Goal: Task Accomplishment & Management: Complete application form

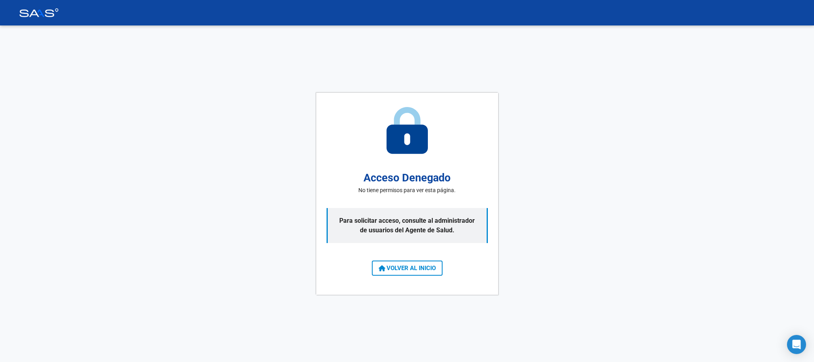
click at [377, 267] on button "VOLVER AL INICIO" at bounding box center [407, 267] width 71 height 15
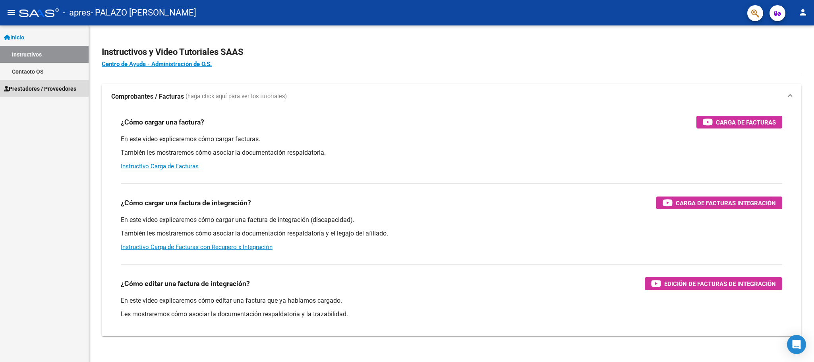
click at [58, 90] on span "Prestadores / Proveedores" at bounding box center [40, 88] width 72 height 9
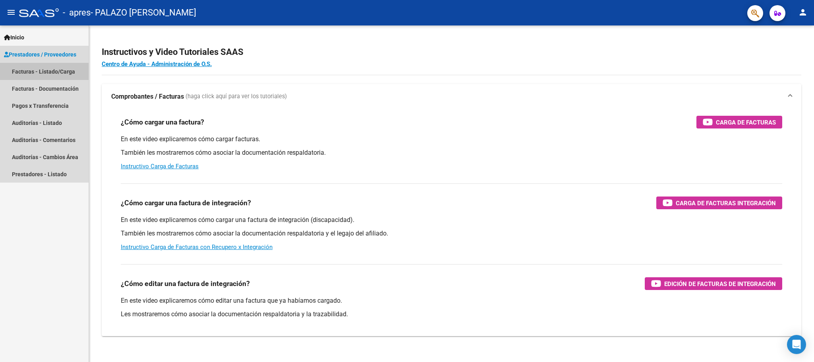
click at [72, 70] on link "Facturas - Listado/Carga" at bounding box center [44, 71] width 89 height 17
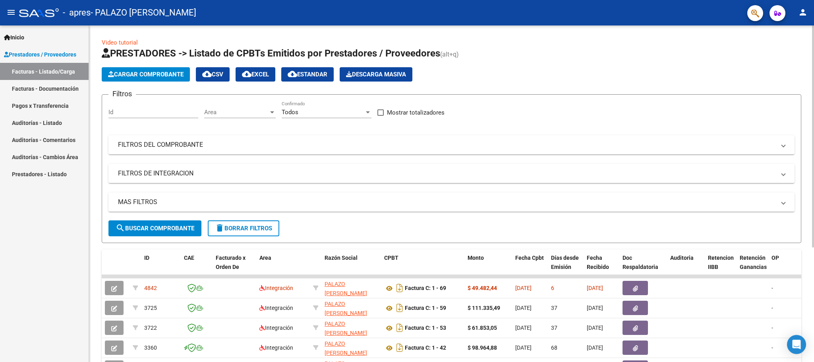
click at [171, 77] on span "Cargar Comprobante" at bounding box center [145, 74] width 75 height 7
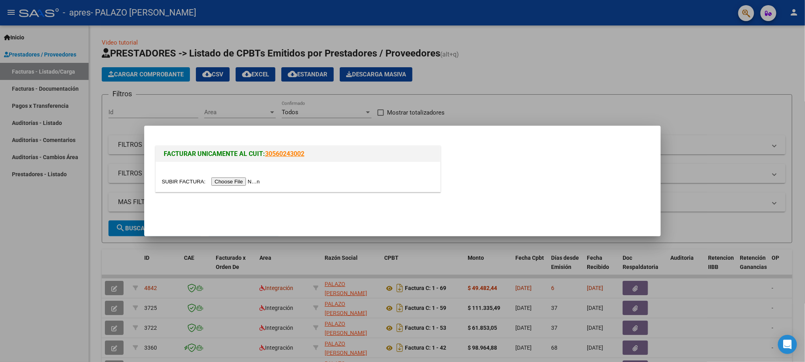
click at [230, 179] on input "file" at bounding box center [212, 181] width 101 height 8
click at [240, 185] on input "file" at bounding box center [212, 181] width 101 height 8
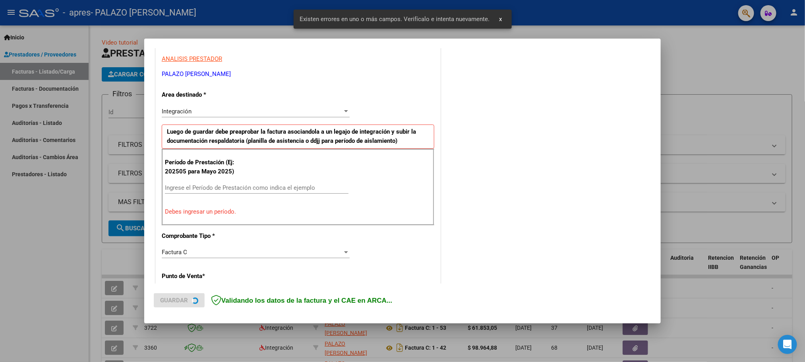
scroll to position [146, 0]
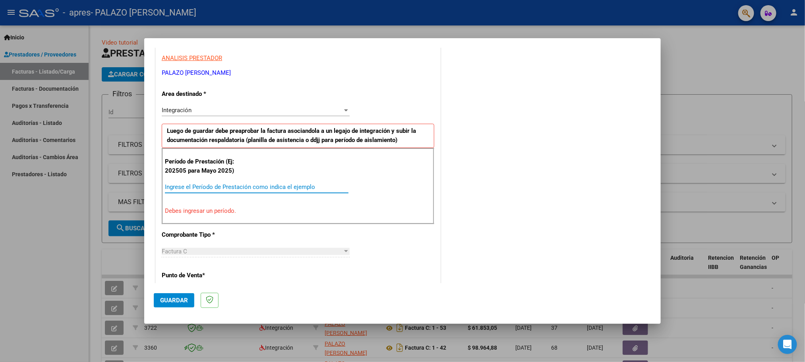
click at [274, 188] on input "Ingrese el Período de Prestación como indica el ejemplo" at bounding box center [257, 186] width 184 height 7
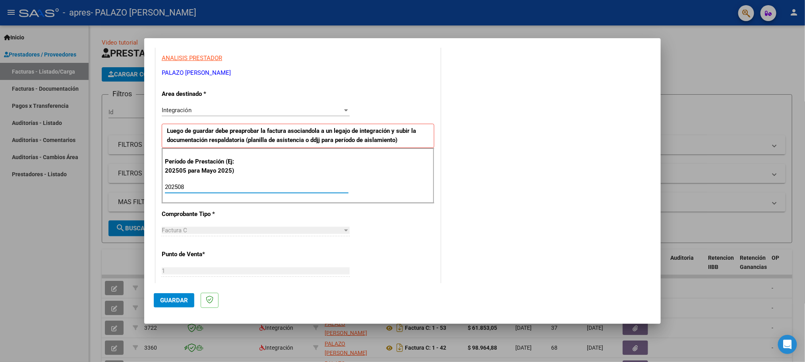
type input "202508"
click at [407, 209] on div "CUIT * 27-22847181-5 Ingresar CUIT ANALISIS PRESTADOR PALAZO [PERSON_NAME] Area…" at bounding box center [298, 301] width 284 height 598
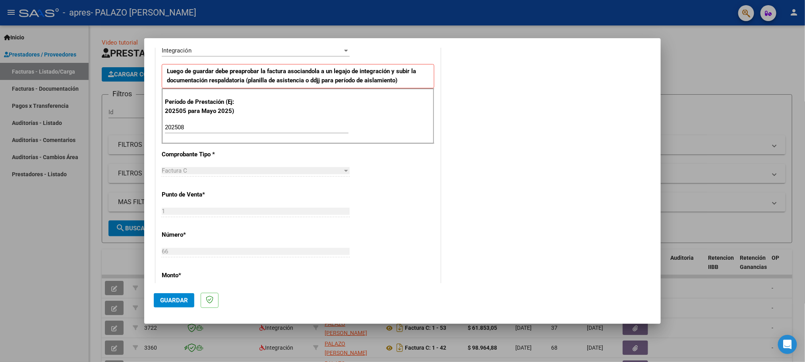
click at [401, 198] on div "CUIT * 27-22847181-5 Ingresar CUIT ANALISIS PRESTADOR PALAZO [PERSON_NAME] Area…" at bounding box center [298, 241] width 284 height 598
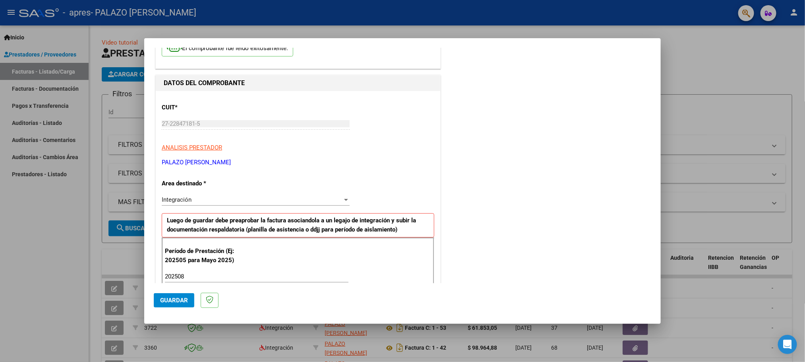
scroll to position [119, 0]
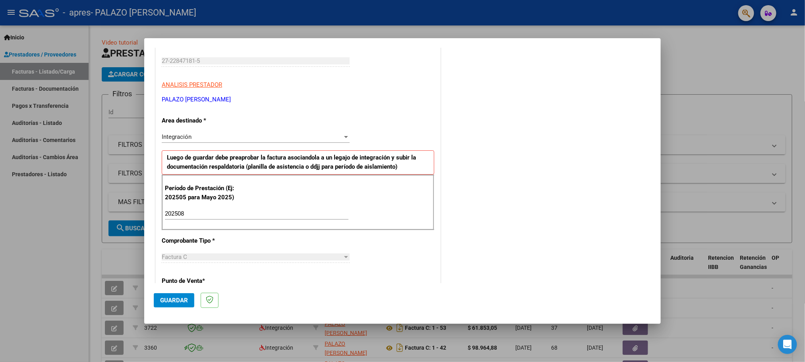
click at [328, 137] on div "Integración" at bounding box center [252, 136] width 181 height 7
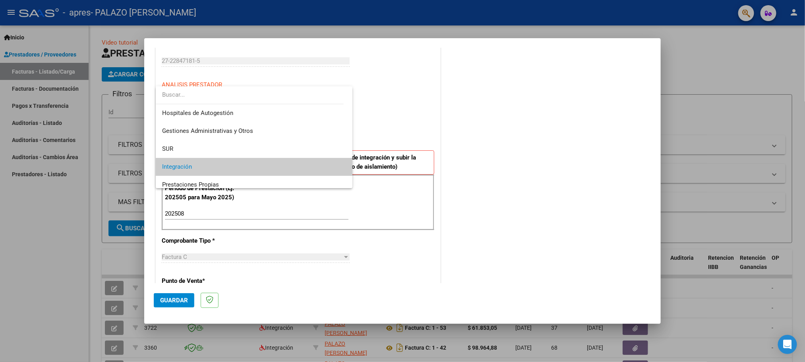
scroll to position [30, 0]
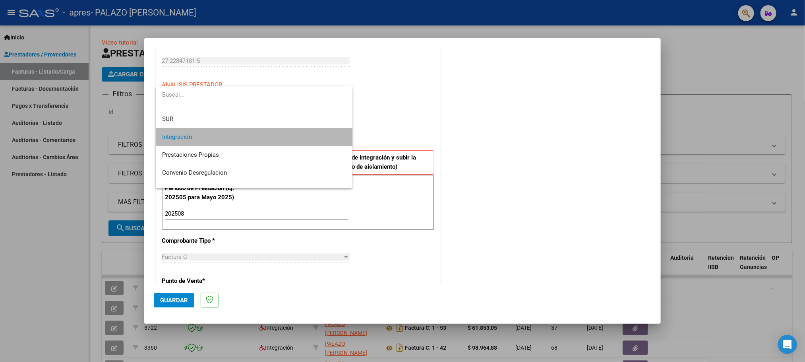
click at [328, 137] on span "Integración" at bounding box center [254, 137] width 184 height 18
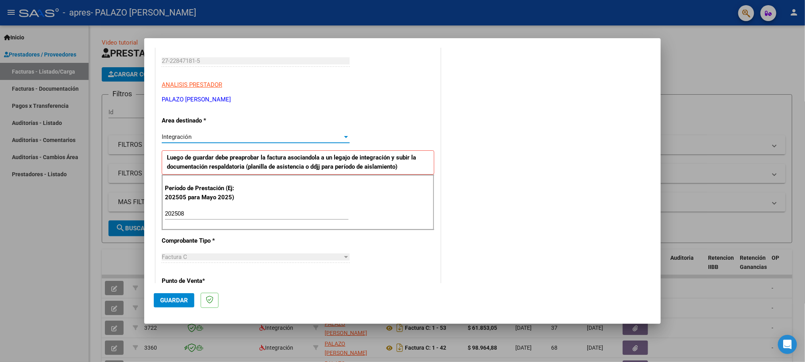
scroll to position [179, 0]
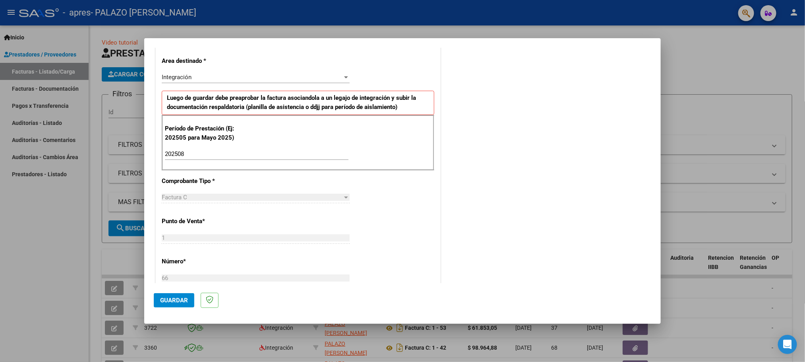
click at [400, 224] on div "CUIT * 27-22847181-5 Ingresar CUIT ANALISIS PRESTADOR PALAZO [PERSON_NAME] Area…" at bounding box center [298, 268] width 284 height 598
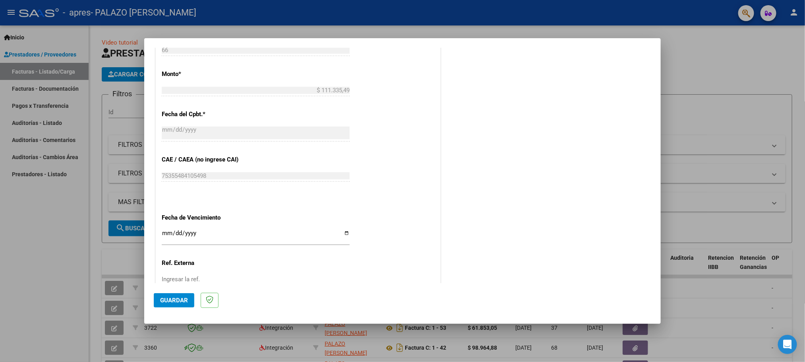
scroll to position [466, 0]
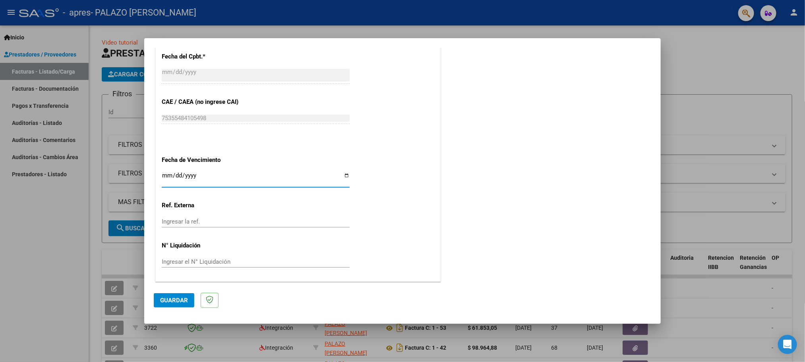
click at [344, 174] on input "Ingresar la fecha" at bounding box center [256, 178] width 188 height 13
click at [340, 178] on input "[DATE]" at bounding box center [256, 178] width 188 height 13
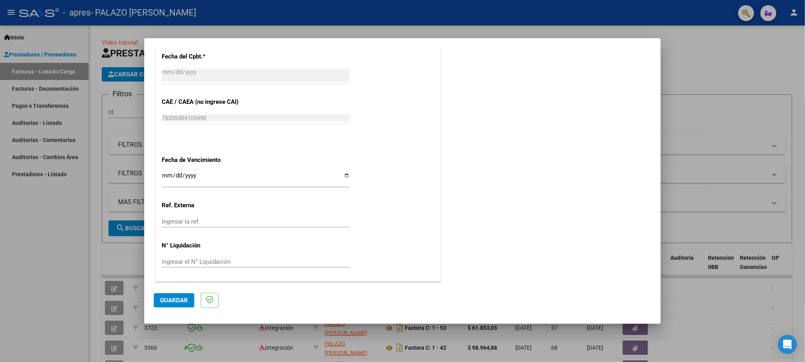
click at [340, 178] on input "[DATE]" at bounding box center [256, 178] width 188 height 13
type input "[DATE]"
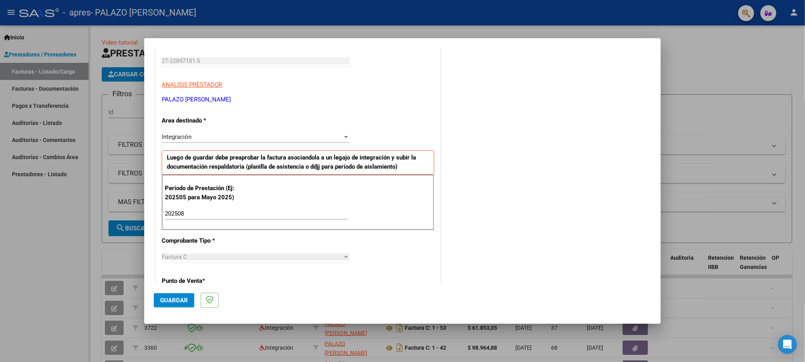
scroll to position [0, 0]
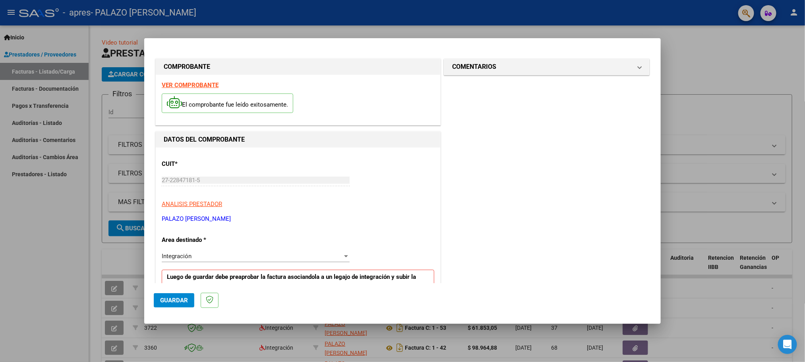
click at [385, 200] on p "ANALISIS PRESTADOR" at bounding box center [298, 203] width 273 height 9
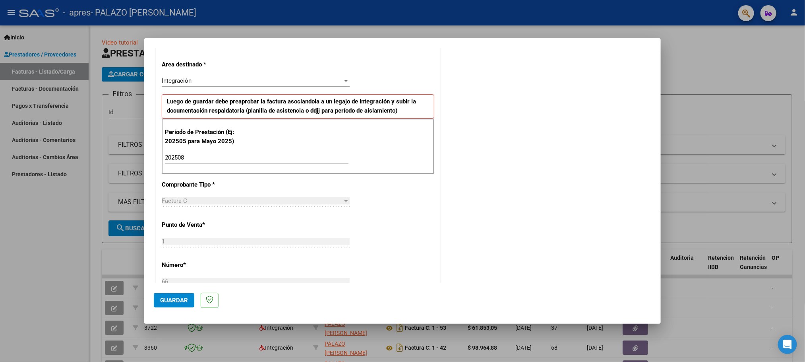
scroll to position [179, 0]
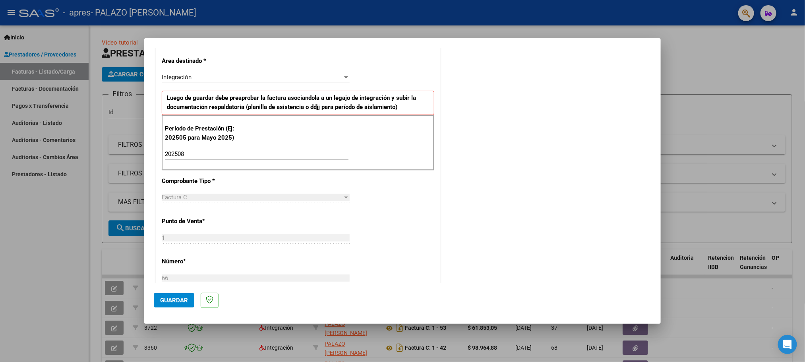
click at [170, 304] on button "Guardar" at bounding box center [174, 300] width 41 height 14
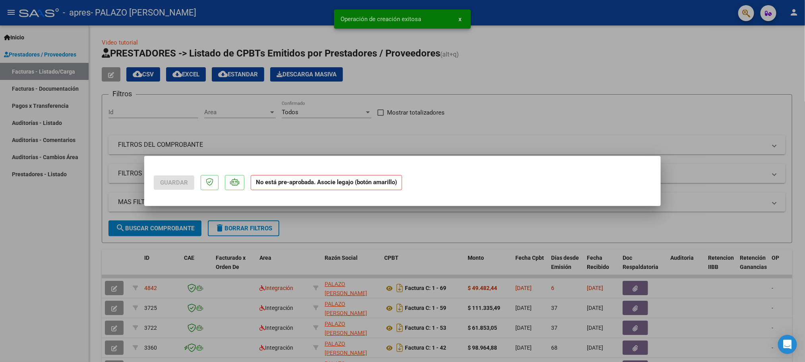
scroll to position [0, 0]
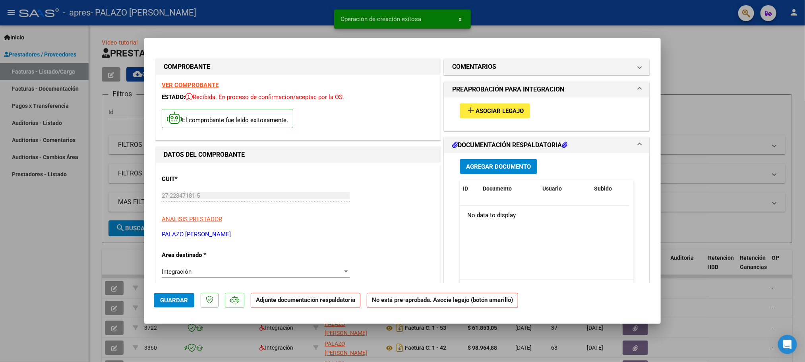
click at [499, 110] on span "Asociar Legajo" at bounding box center [500, 110] width 48 height 7
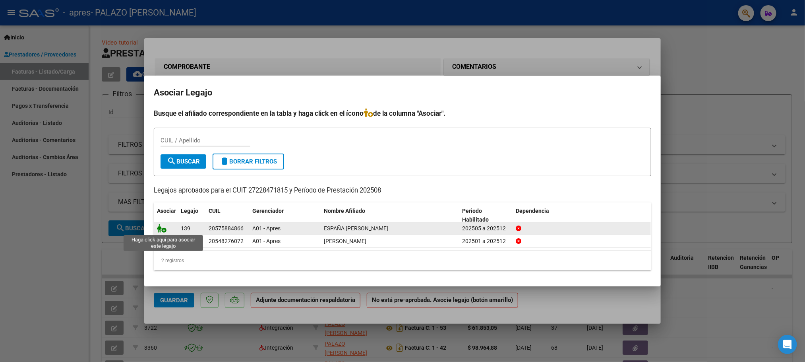
click at [163, 229] on icon at bounding box center [162, 228] width 10 height 9
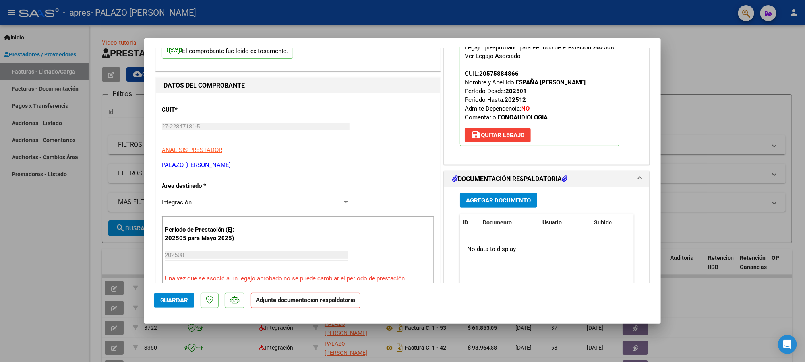
scroll to position [119, 0]
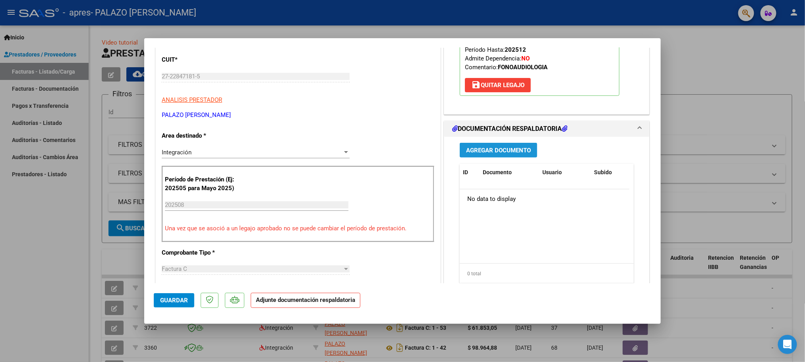
click at [518, 150] on span "Agregar Documento" at bounding box center [498, 150] width 65 height 7
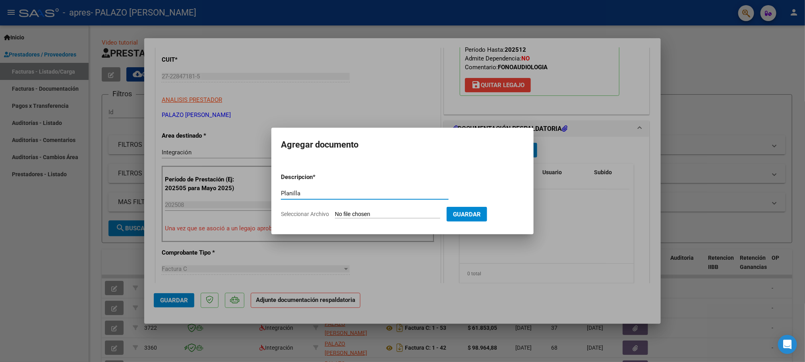
type input "Planilla"
click at [368, 217] on input "Seleccionar Archivo" at bounding box center [387, 215] width 105 height 8
type input "C:\fakepath\España F Agosto Fonoaudiologia Planilla asistencia.pdf"
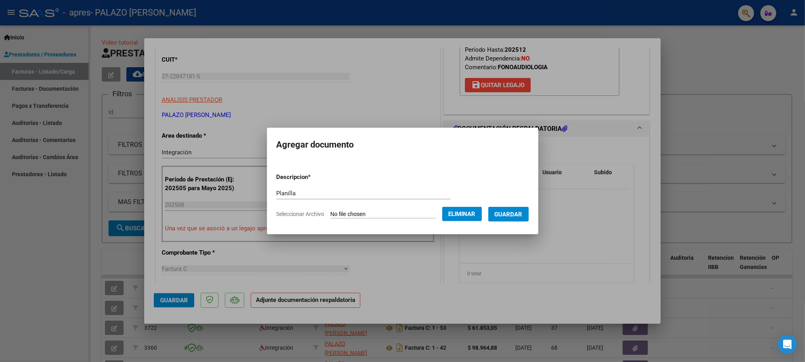
click at [520, 212] on span "Guardar" at bounding box center [509, 214] width 28 height 7
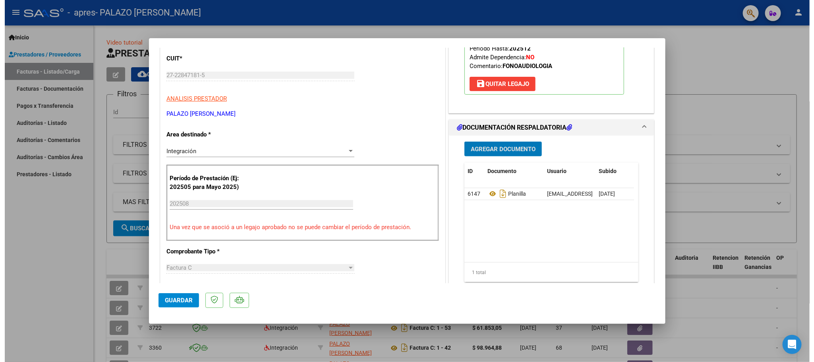
scroll to position [0, 0]
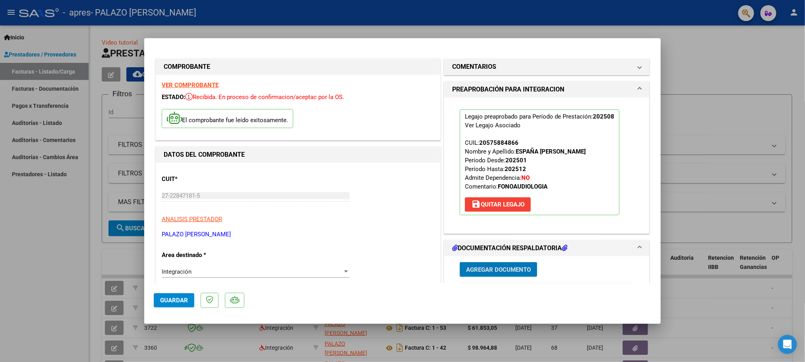
click at [172, 297] on span "Guardar" at bounding box center [174, 299] width 28 height 7
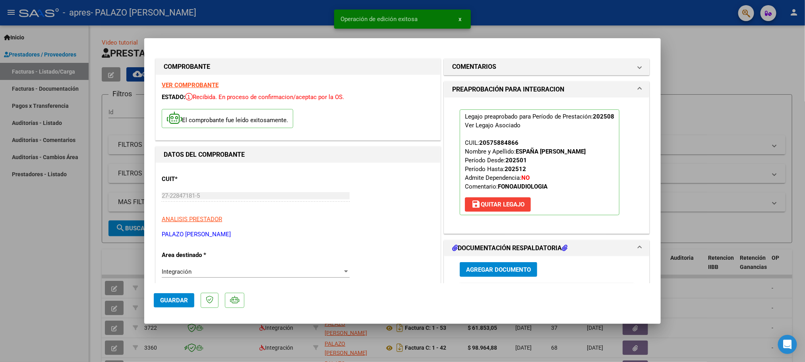
click at [85, 267] on div at bounding box center [402, 181] width 805 height 362
type input "$ 0,00"
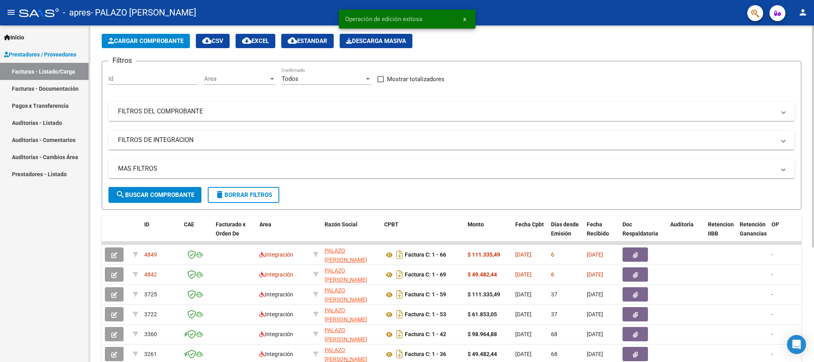
scroll to position [60, 0]
